Goal: Complete application form

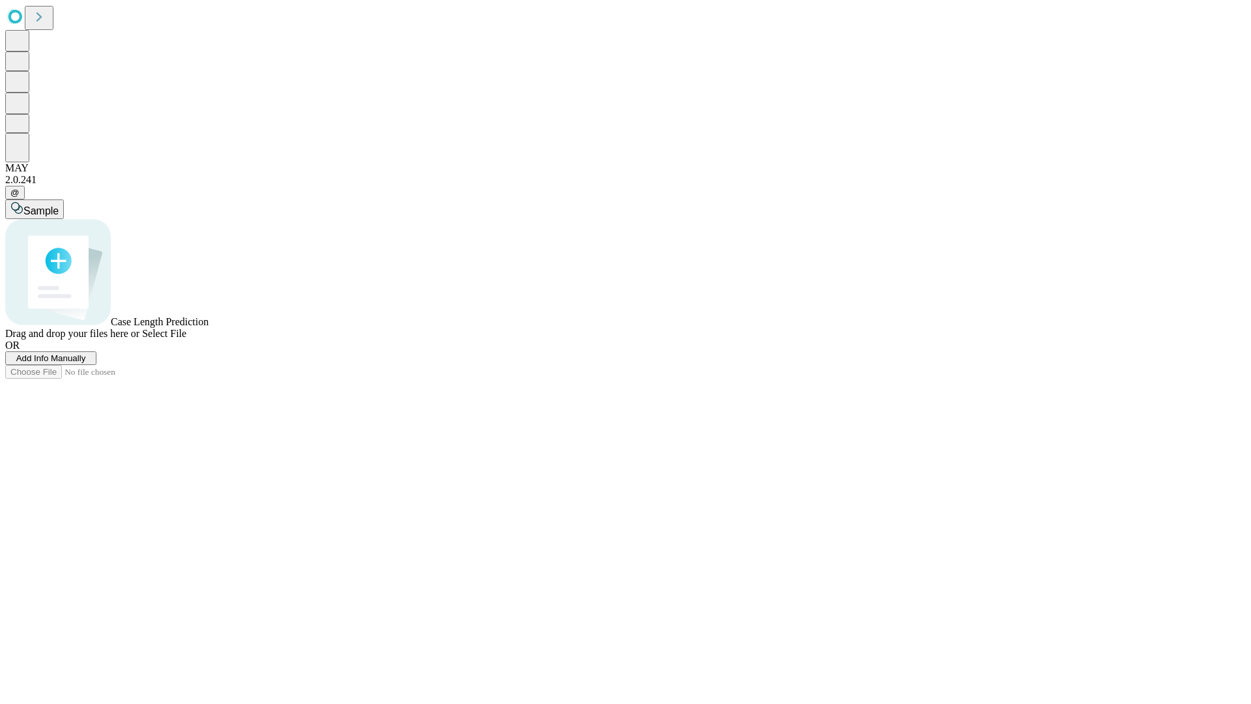
click at [86, 363] on span "Add Info Manually" at bounding box center [51, 358] width 70 height 10
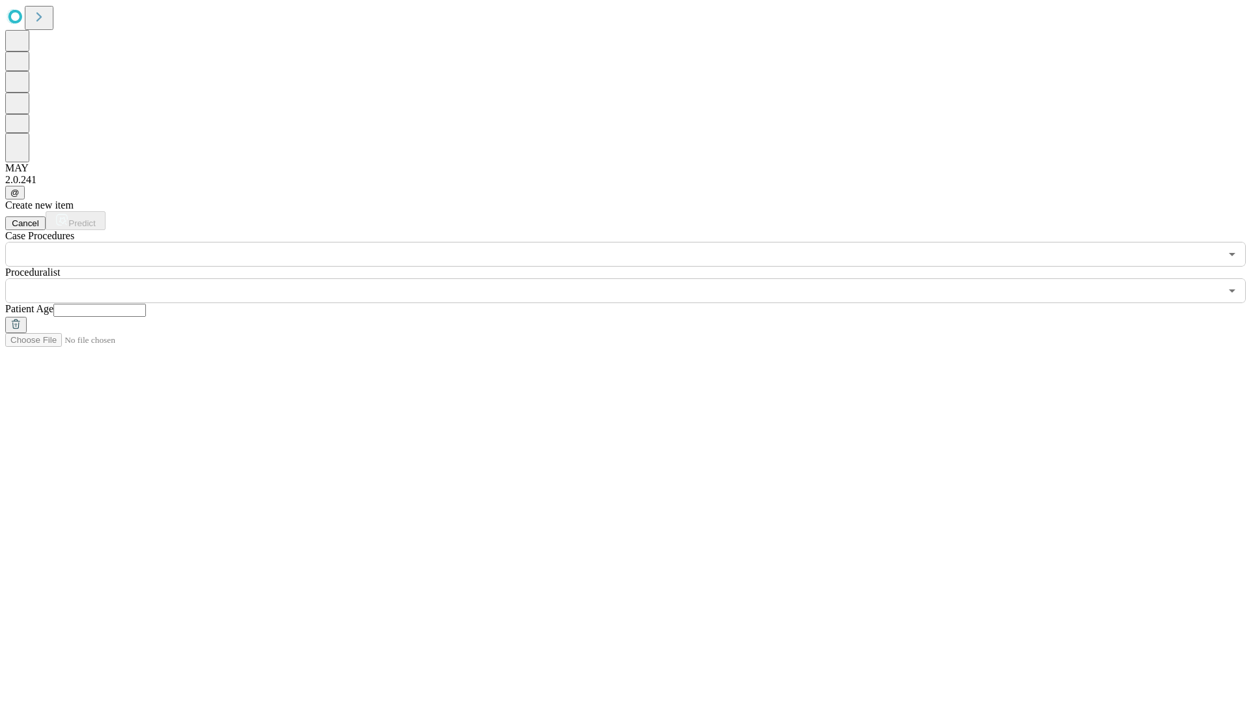
click at [146, 304] on input "text" at bounding box center [99, 310] width 93 height 13
type input "**"
click at [635, 278] on input "text" at bounding box center [612, 290] width 1215 height 25
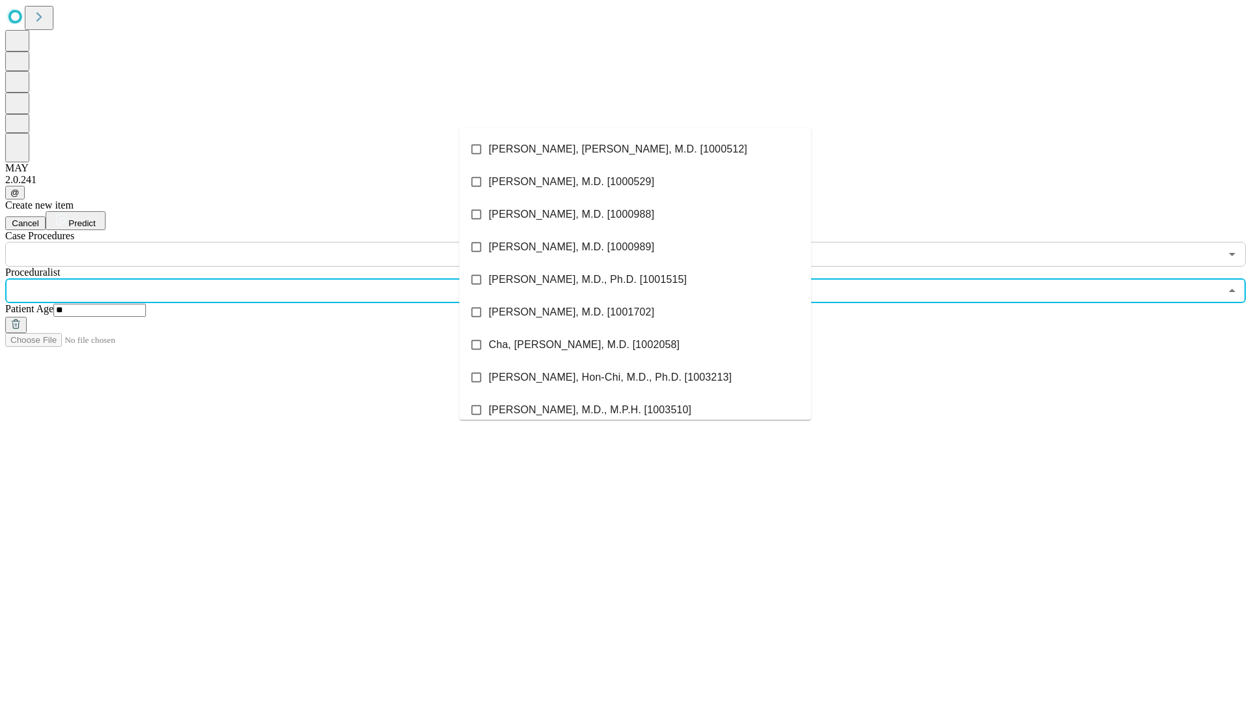
click at [635, 149] on li "[PERSON_NAME], [PERSON_NAME], M.D. [1000512]" at bounding box center [635, 149] width 352 height 33
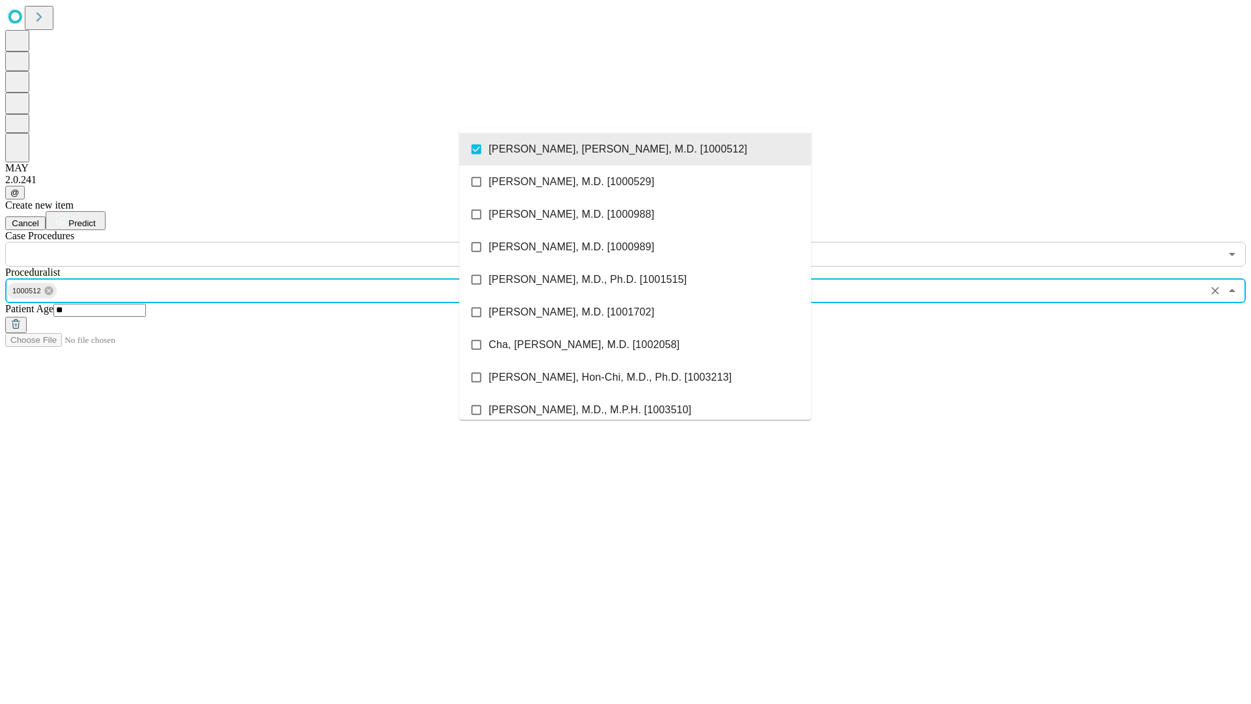
click at [274, 242] on input "text" at bounding box center [612, 254] width 1215 height 25
